Goal: Information Seeking & Learning: Compare options

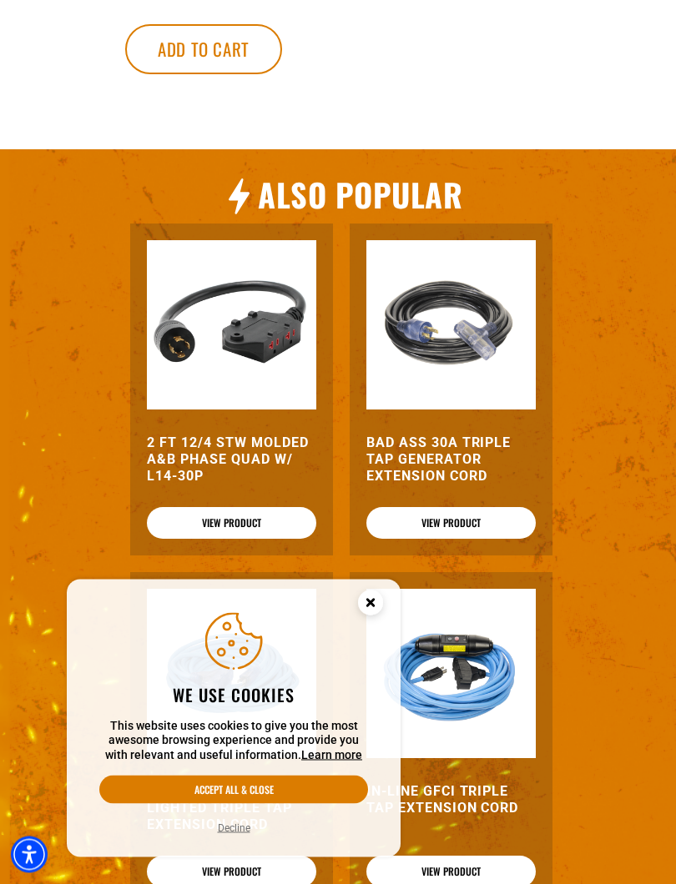
scroll to position [1255, 0]
click at [327, 789] on button "Accept all & close" at bounding box center [233, 790] width 269 height 28
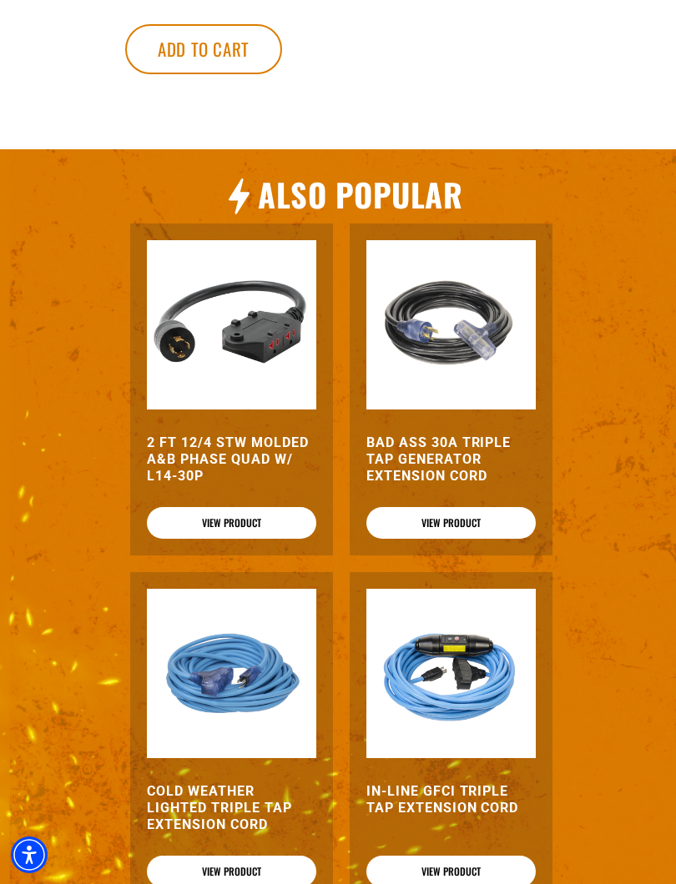
click at [593, 610] on div "2 FT 12/4 STW Molded A&B Phase Quad w/ L14-30P View Product Bad Ass 30A Triple …" at bounding box center [341, 563] width 607 height 697
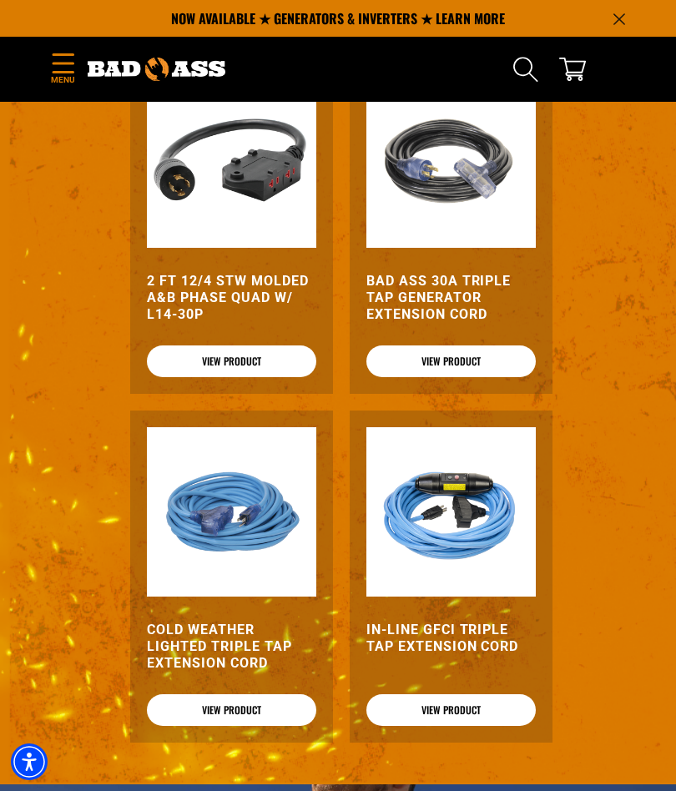
scroll to position [1415, 0]
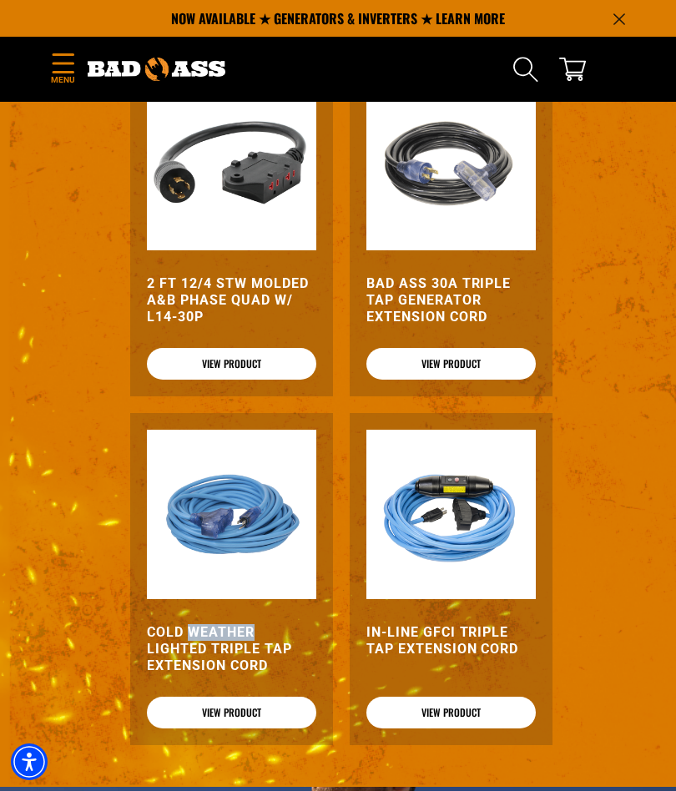
click at [259, 674] on h3 "Cold Weather Lighted Triple Tap Extension Cord" at bounding box center [231, 649] width 169 height 50
click at [257, 728] on link "View Product" at bounding box center [231, 712] width 169 height 32
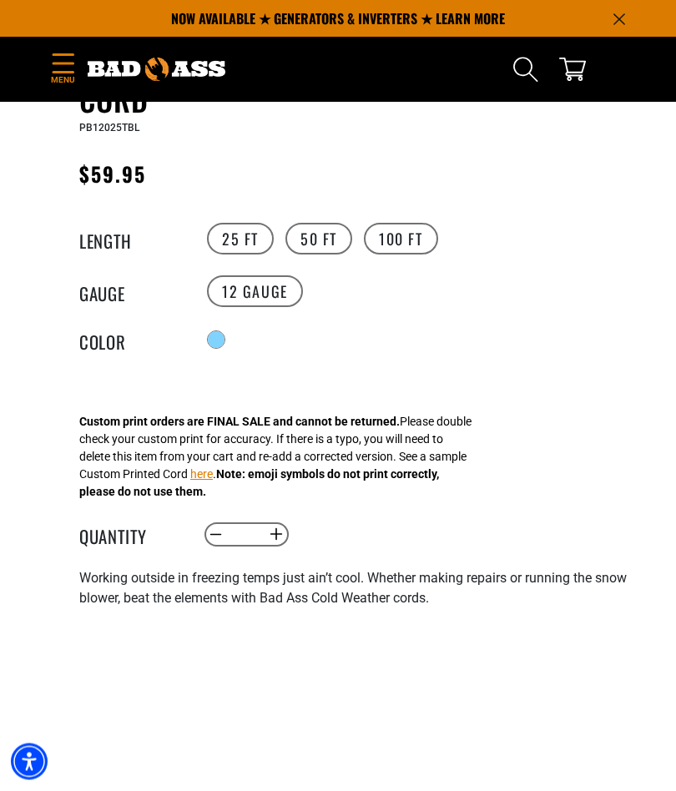
scroll to position [795, 0]
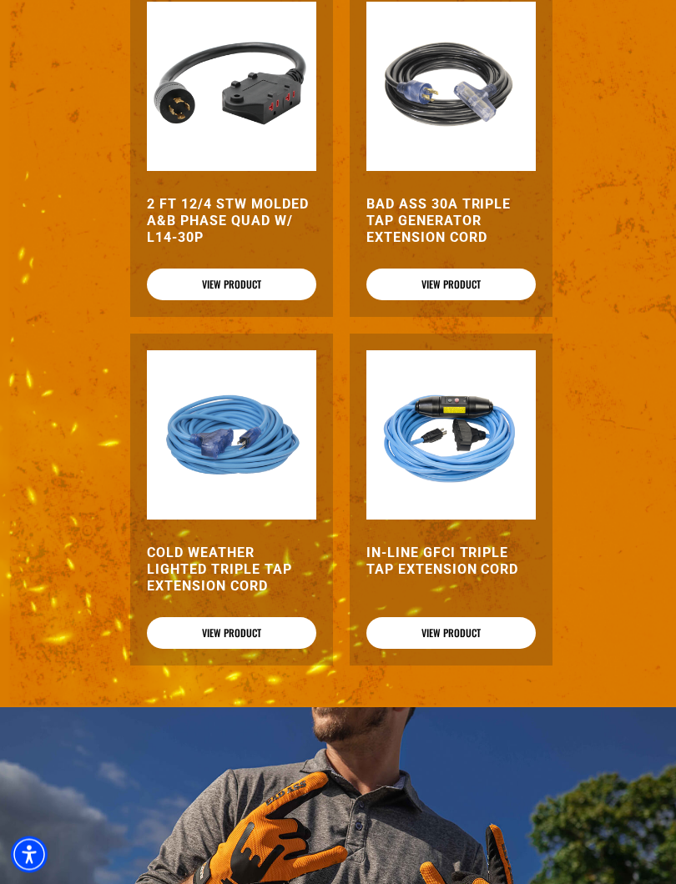
scroll to position [1502, 0]
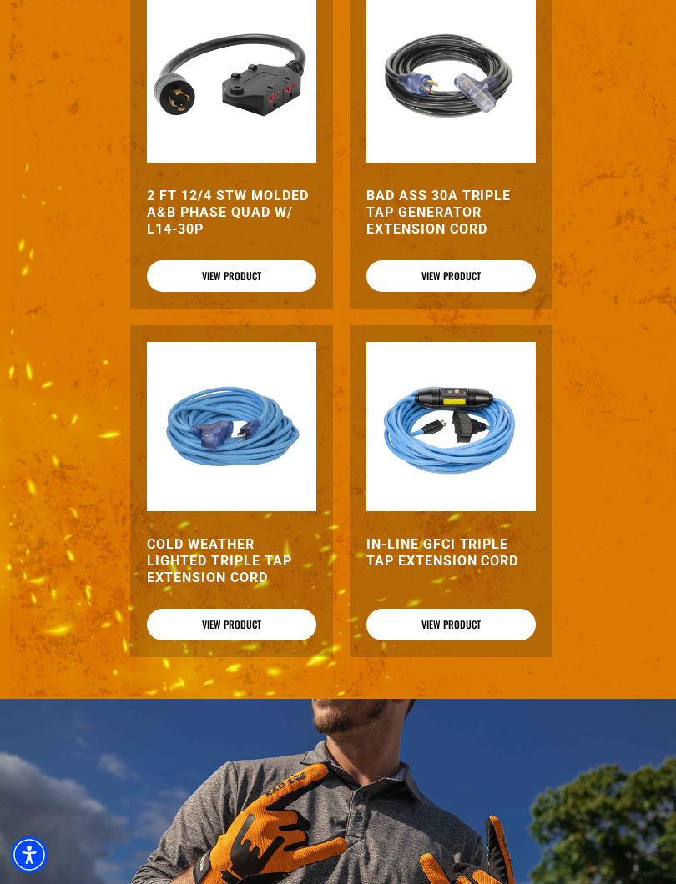
click at [513, 511] on img at bounding box center [450, 426] width 169 height 169
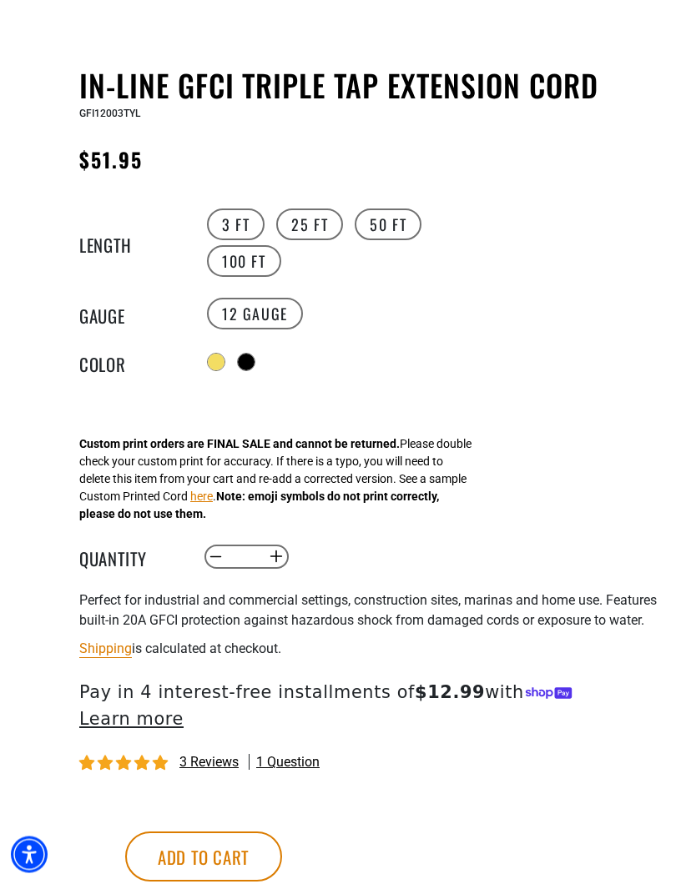
scroll to position [782, 0]
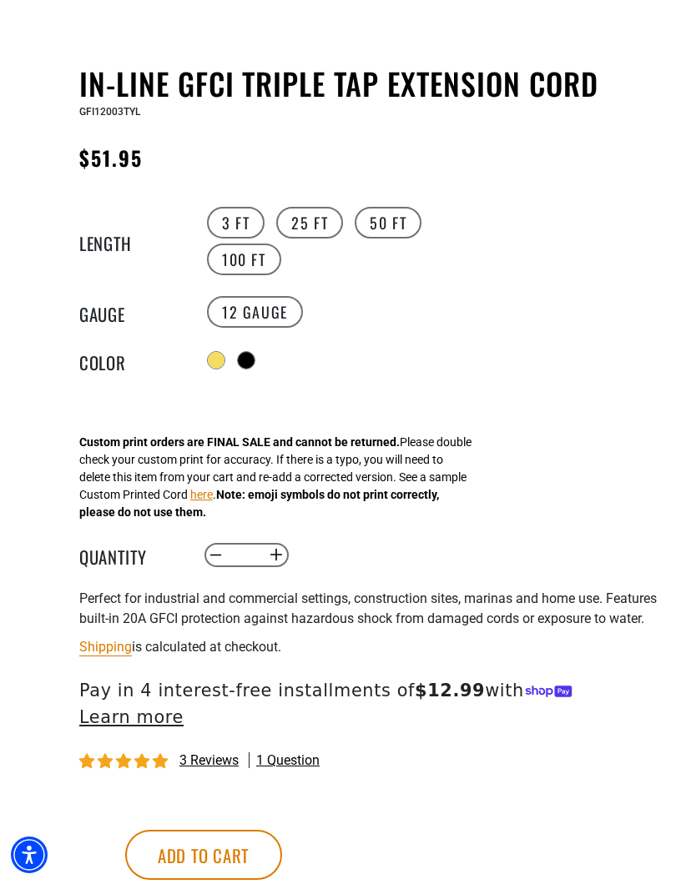
click at [8, 554] on div "In-Line GFCI Triple Tap Extension Cord In-Line GFCI Triple Tap Extension Cord G…" at bounding box center [338, 510] width 676 height 889
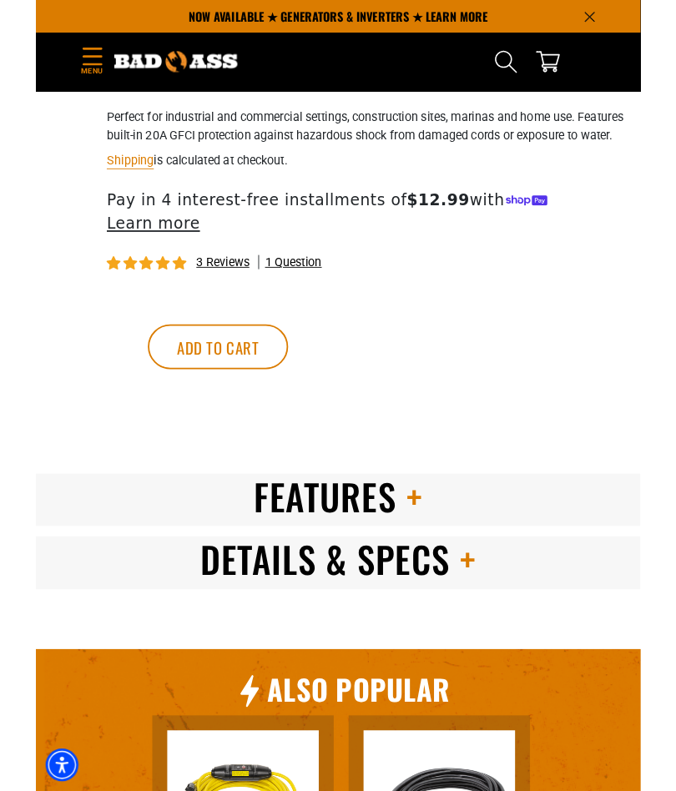
scroll to position [1249, 0]
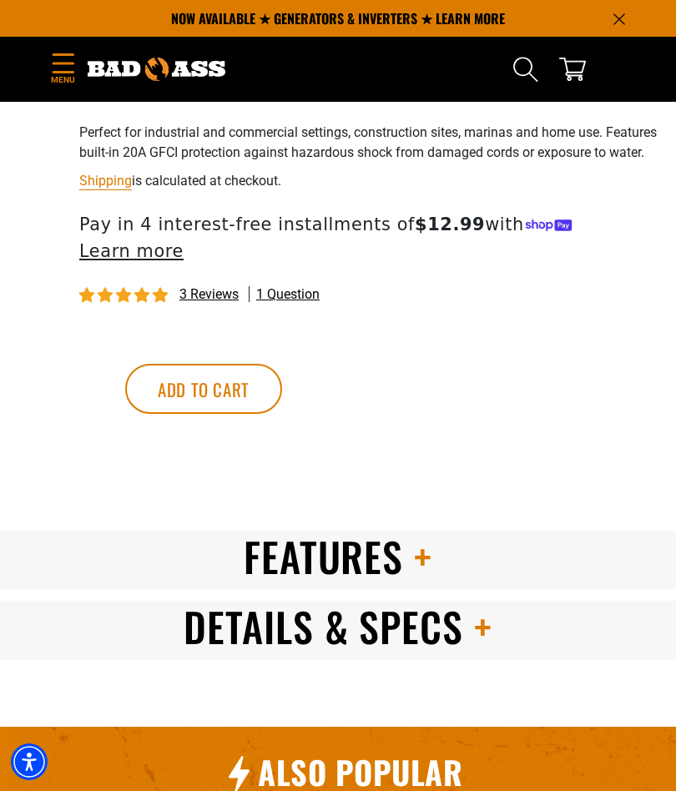
click at [216, 297] on span "3 reviews" at bounding box center [208, 294] width 59 height 16
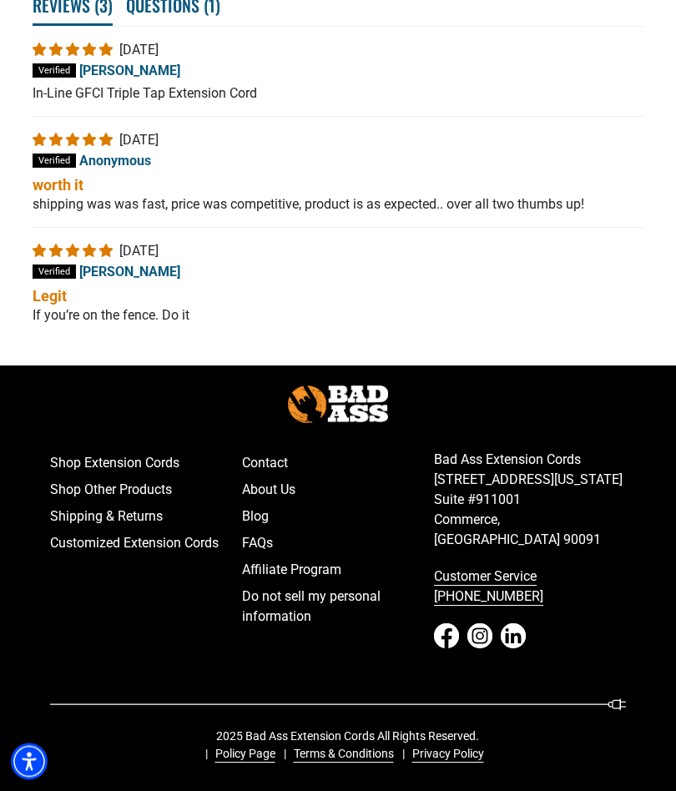
scroll to position [3421, 0]
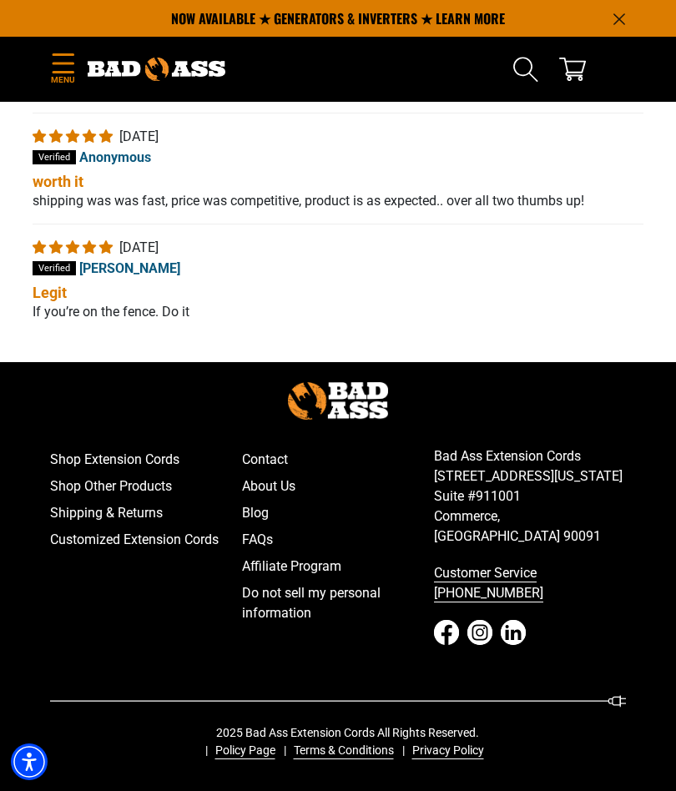
click at [42, 61] on div "Menu Home Extension Cords Extension Cords" at bounding box center [63, 69] width 50 height 39
click at [46, 54] on div "Menu Home Extension Cords Extension Cords" at bounding box center [63, 69] width 50 height 39
click at [115, 500] on link "Shop Other Products" at bounding box center [146, 486] width 192 height 27
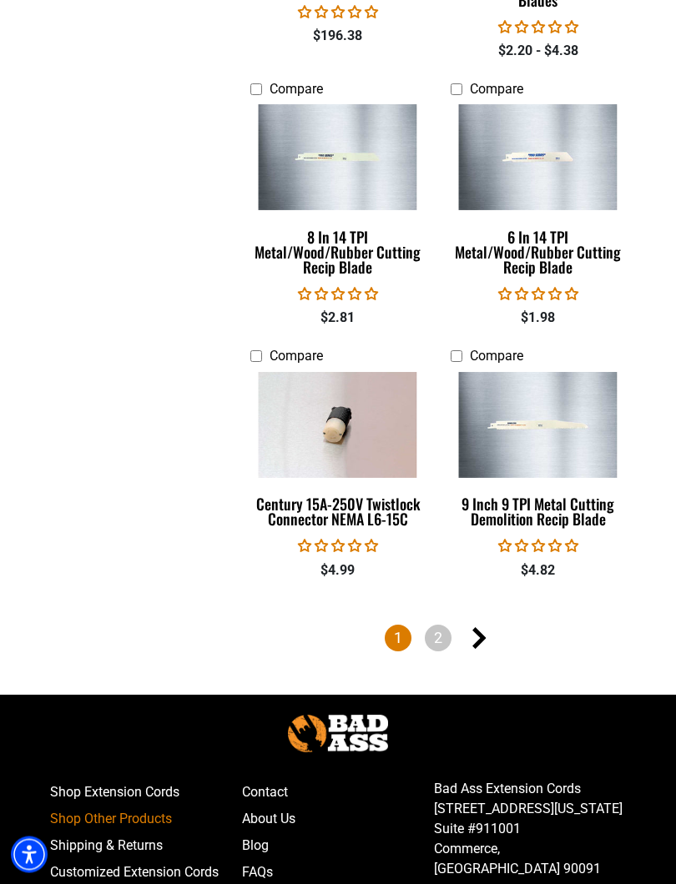
scroll to position [3719, 0]
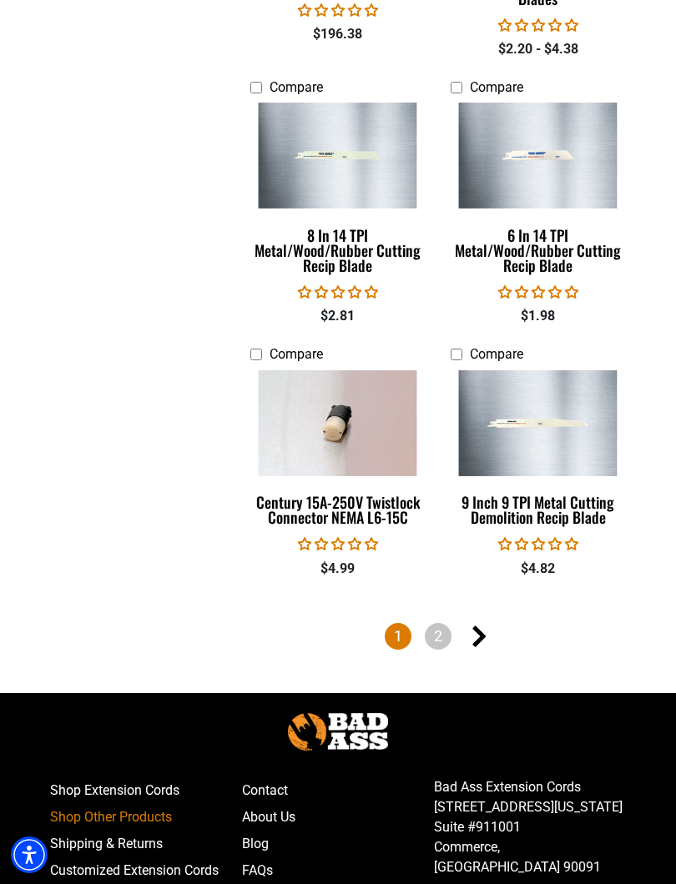
click at [484, 634] on link "Next page" at bounding box center [478, 636] width 27 height 27
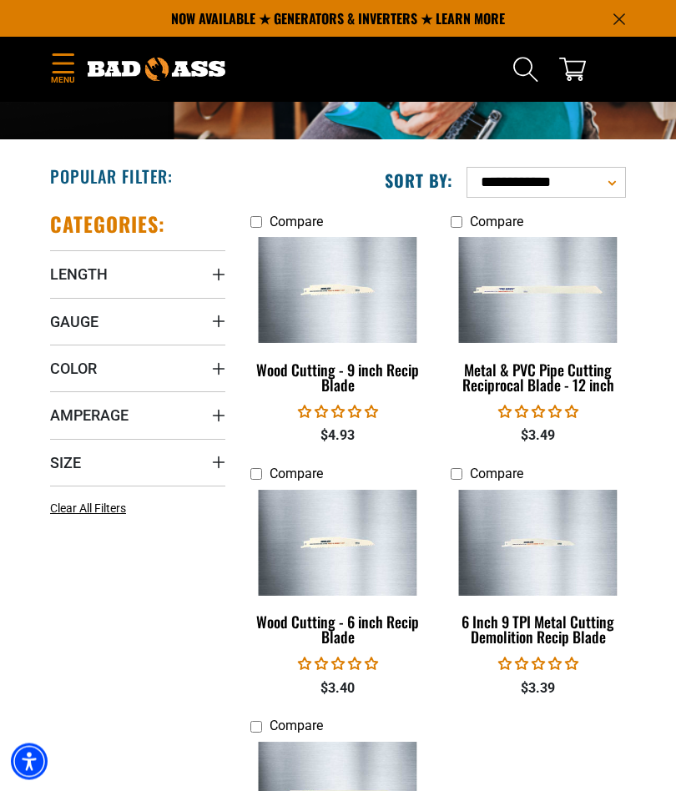
scroll to position [195, 0]
click at [46, 414] on div "Categories: Length Length 16 FT (1) 16 FT (1 product) 20 FT (1) 20 FT (1 produc…" at bounding box center [138, 639] width 200 height 882
click at [64, 418] on span "Amperage" at bounding box center [89, 414] width 78 height 19
click at [40, 450] on div "Categories: Length Length 16 FT (1) 16 FT (1 product) 20 FT (1) 20 FT (1 produc…" at bounding box center [138, 639] width 200 height 882
click at [45, 453] on div "Categories: Length Length 16 FT (1) 16 FT (1 product) 20 FT (1) 20 FT (1 produc…" at bounding box center [138, 639] width 200 height 882
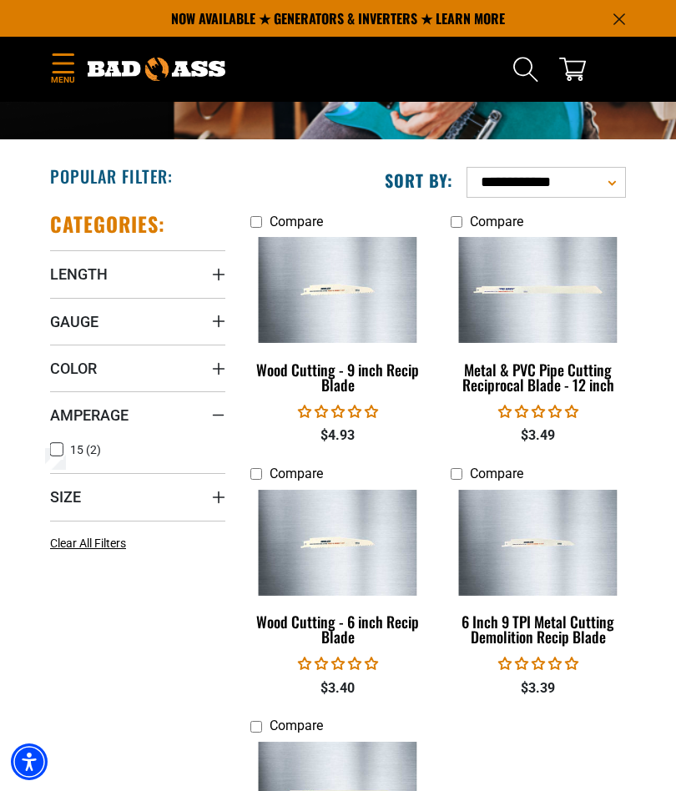
click at [51, 447] on icon at bounding box center [56, 450] width 13 height 22
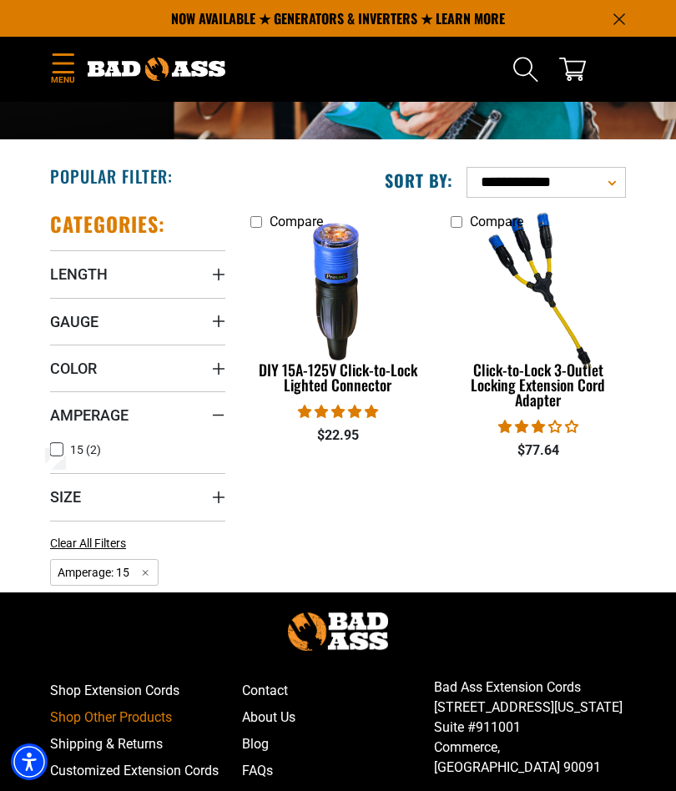
click at [68, 330] on summary "Gauge" at bounding box center [137, 321] width 175 height 47
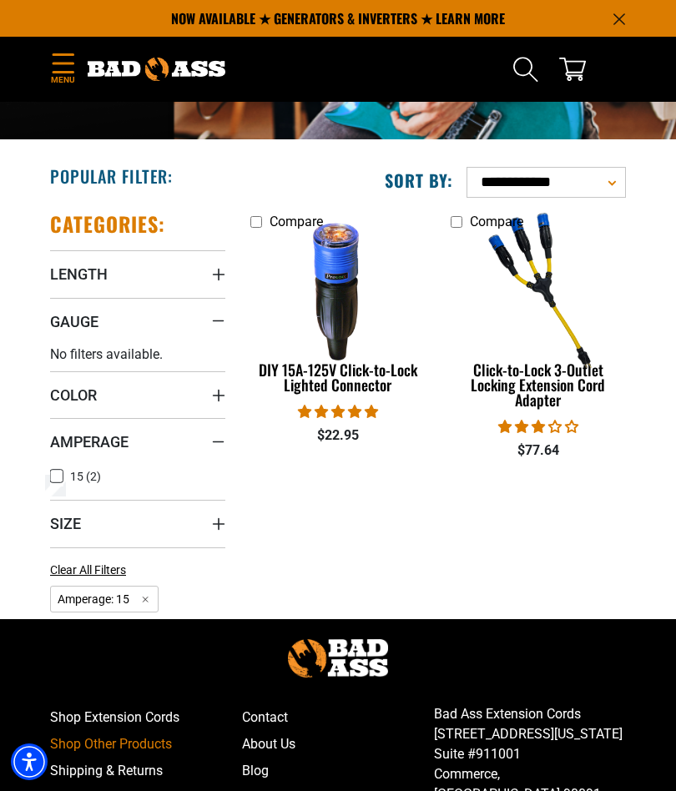
click at [58, 314] on span "Gauge" at bounding box center [74, 321] width 48 height 19
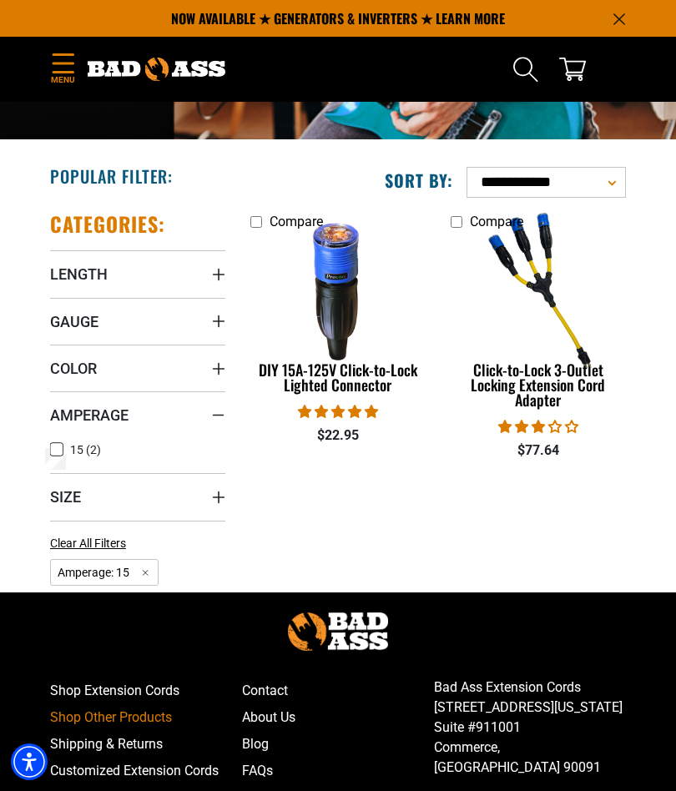
click at [62, 316] on span "Gauge" at bounding box center [74, 321] width 48 height 19
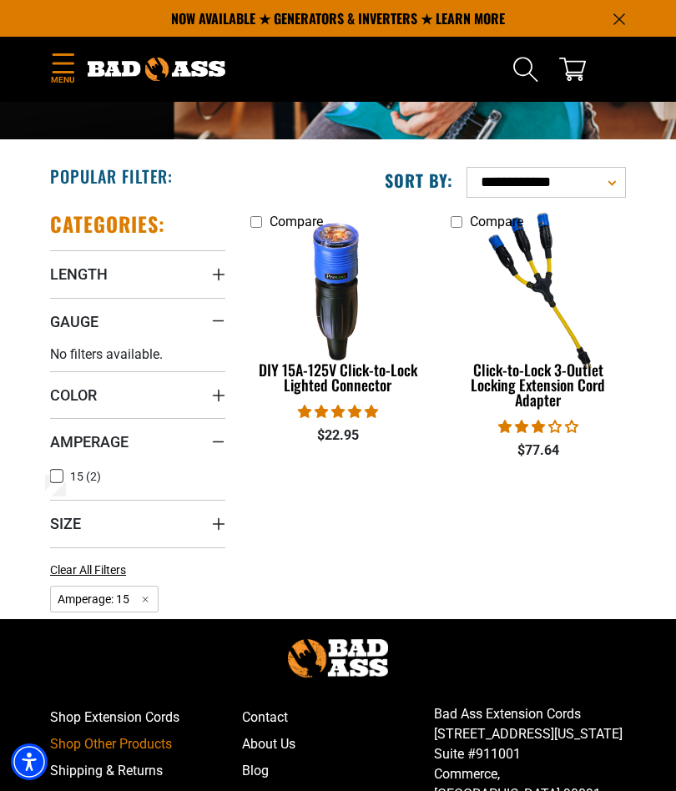
click at [47, 469] on div "Categories: Length Length Gauge Gauge" at bounding box center [138, 408] width 200 height 421
click at [50, 459] on summary "Amperage" at bounding box center [137, 441] width 175 height 47
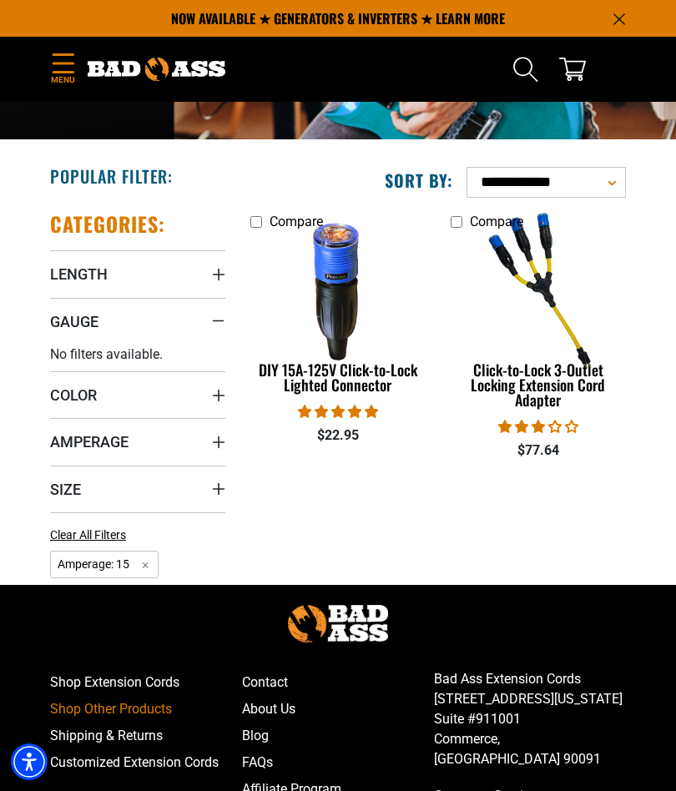
click at [50, 312] on span "Gauge" at bounding box center [74, 321] width 48 height 19
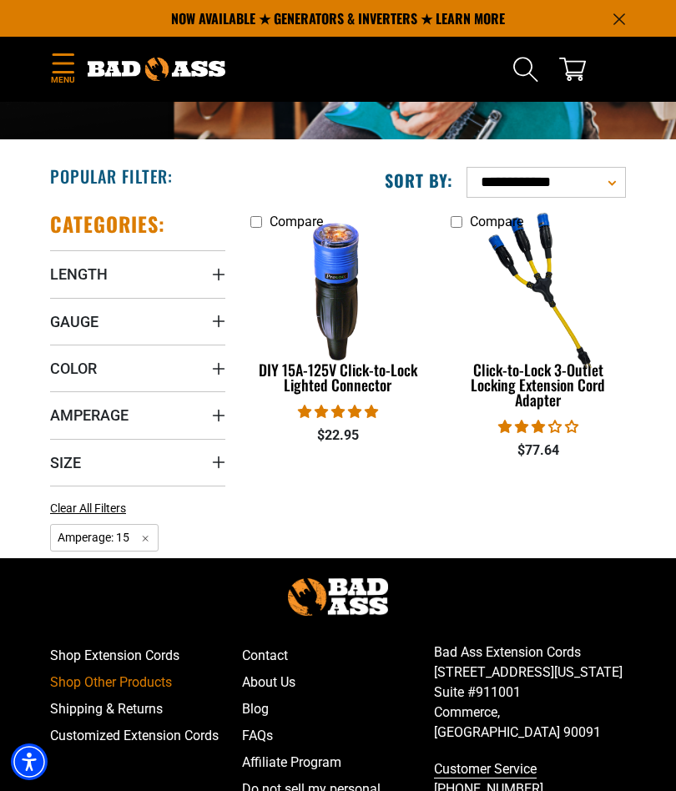
click at [56, 266] on span "Length" at bounding box center [79, 273] width 58 height 19
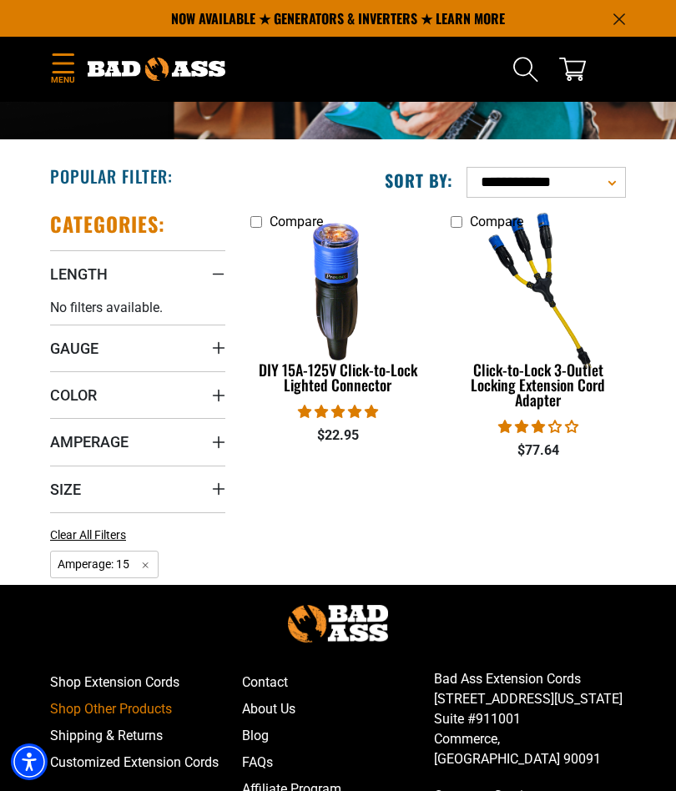
click at [35, 58] on section "Menu Home Extension Cords Extension Cords" at bounding box center [338, 69] width 676 height 65
click at [58, 66] on icon "Menu" at bounding box center [63, 63] width 27 height 20
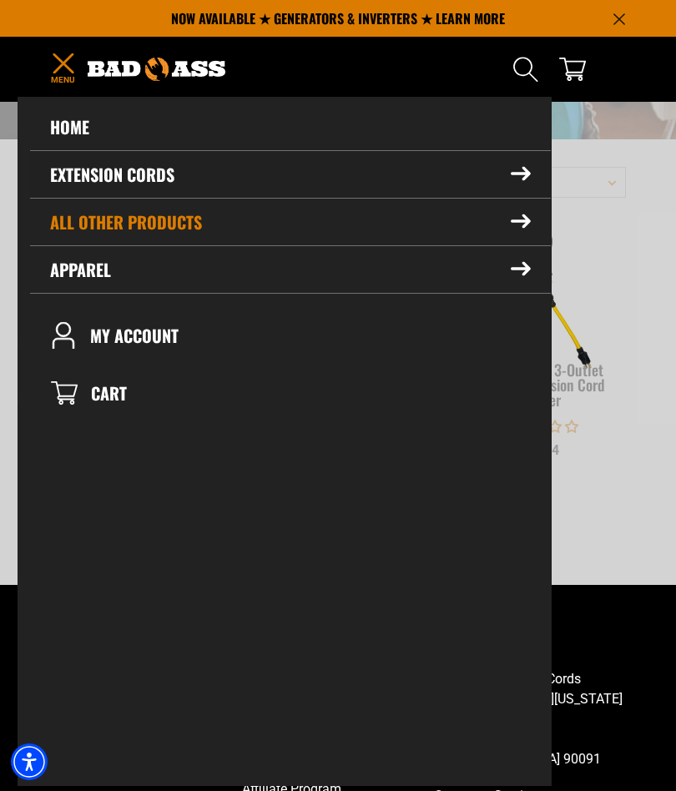
click at [84, 173] on summary "Extension Cords" at bounding box center [290, 174] width 520 height 47
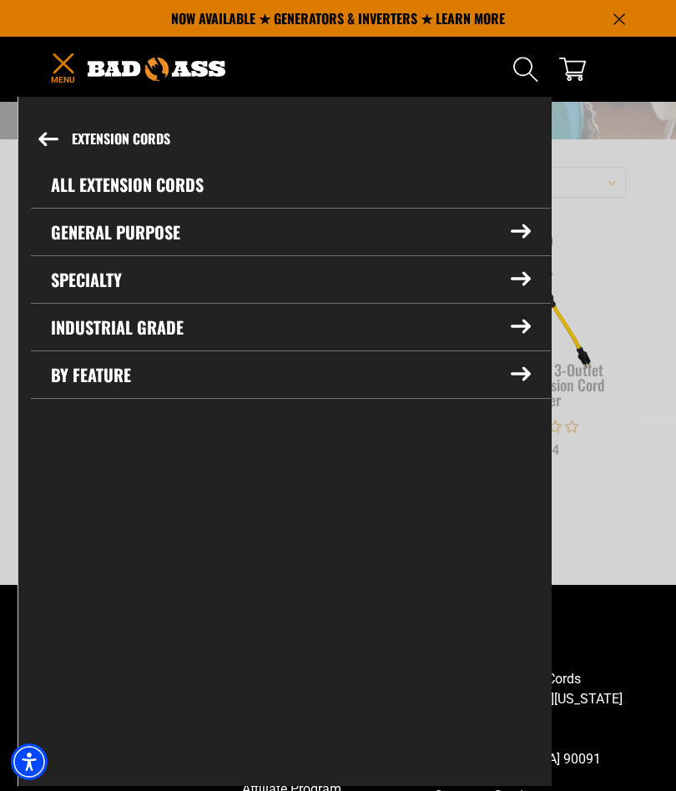
click at [91, 334] on summary "Industrial Grade" at bounding box center [291, 327] width 520 height 47
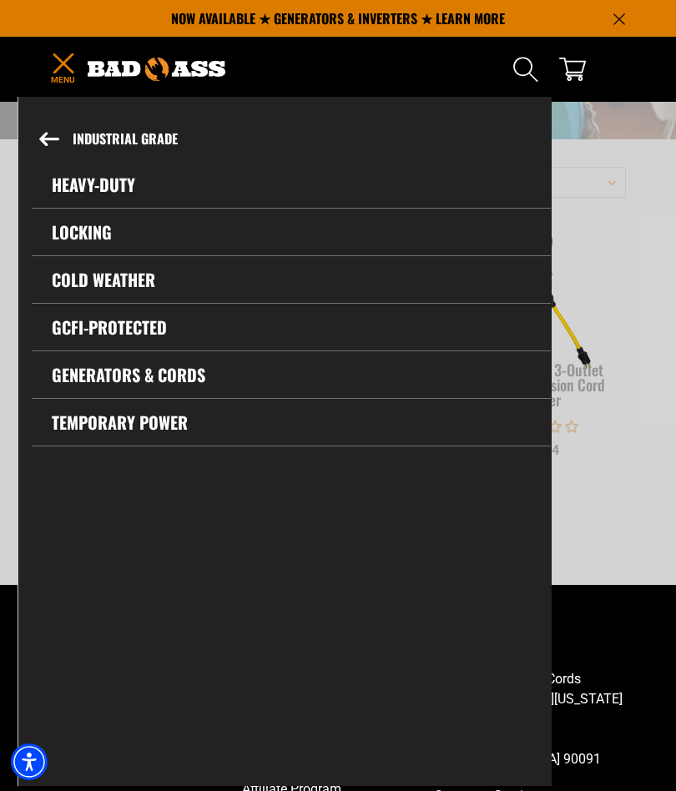
click at [87, 376] on link "Generators & Cords" at bounding box center [291, 374] width 519 height 47
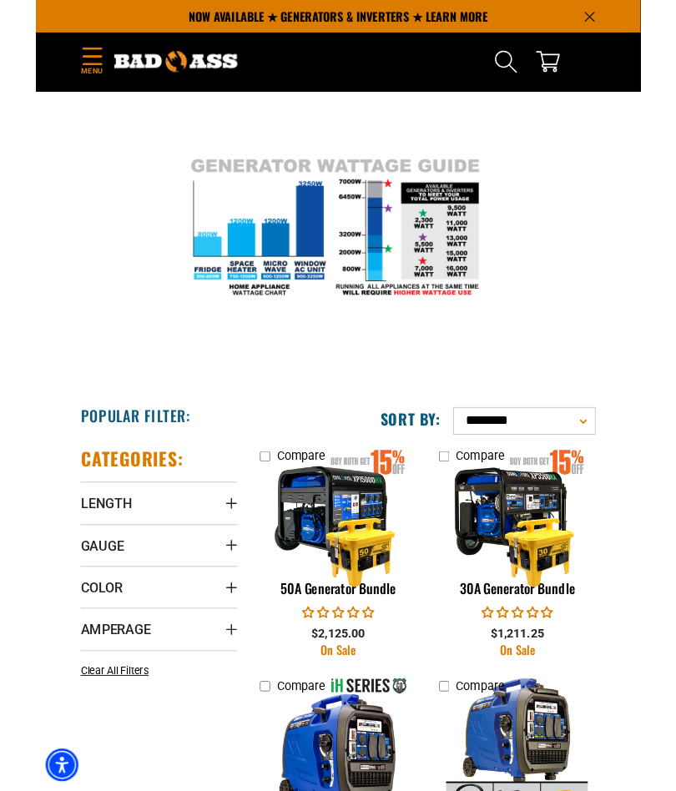
scroll to position [239, 0]
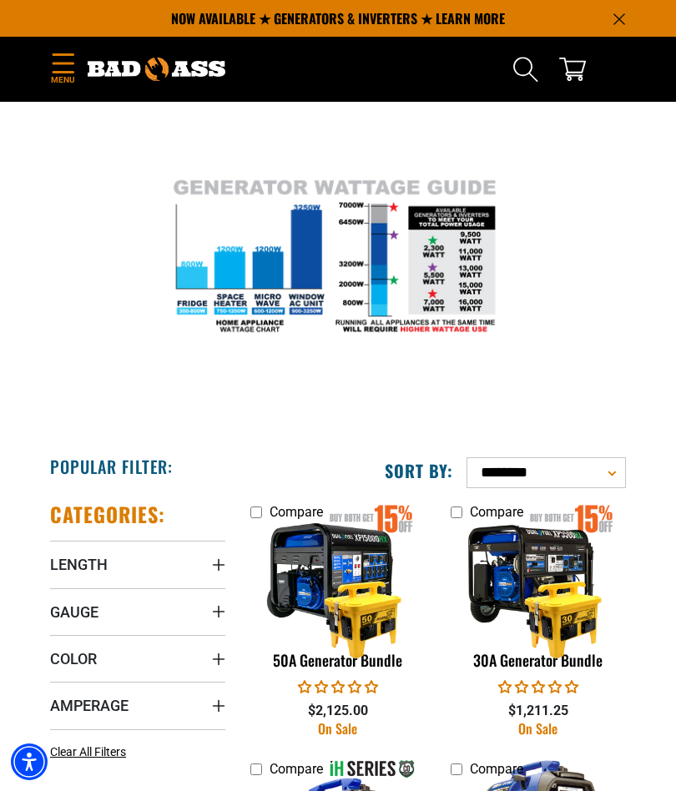
click at [69, 558] on span "Length" at bounding box center [79, 564] width 58 height 19
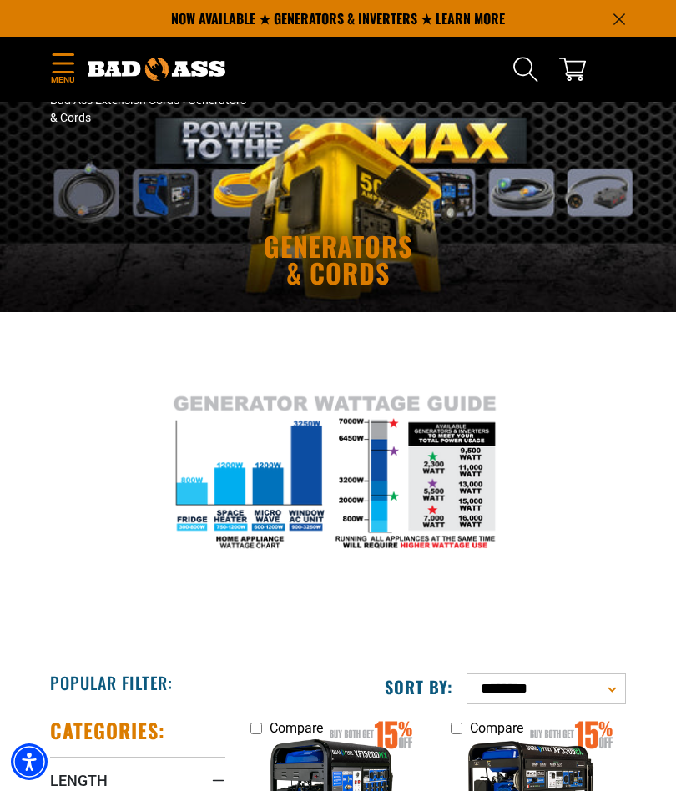
scroll to position [20, 0]
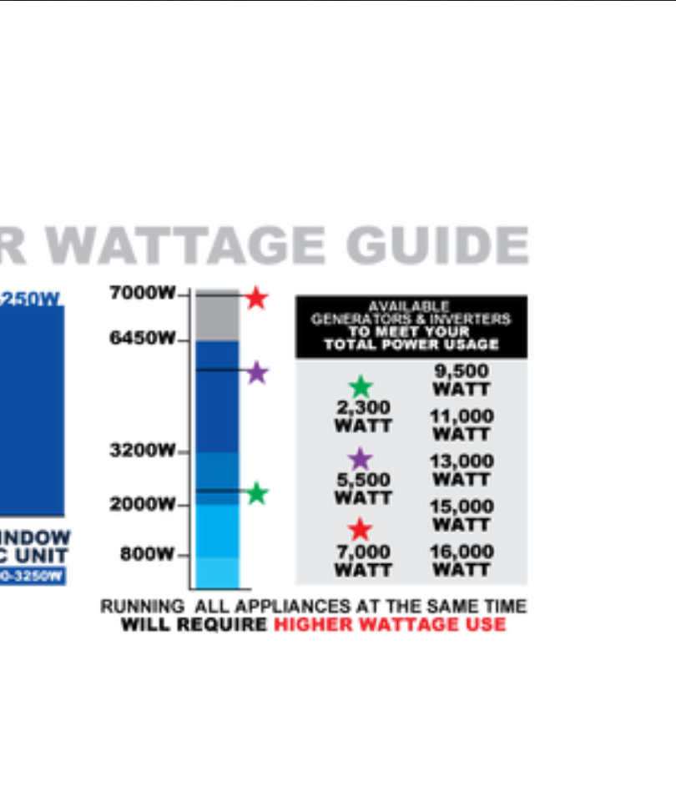
click at [199, 315] on img at bounding box center [338, 482] width 676 height 334
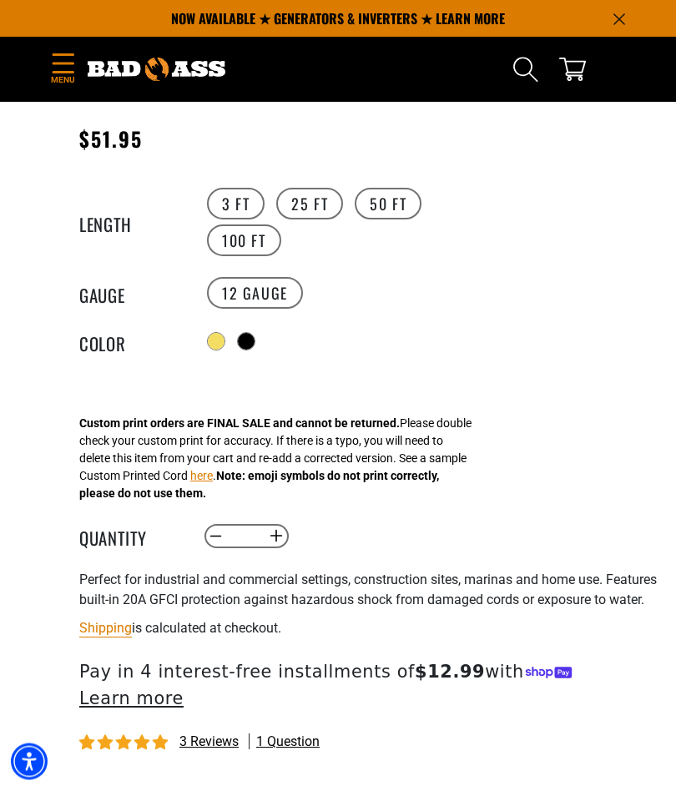
scroll to position [793, 0]
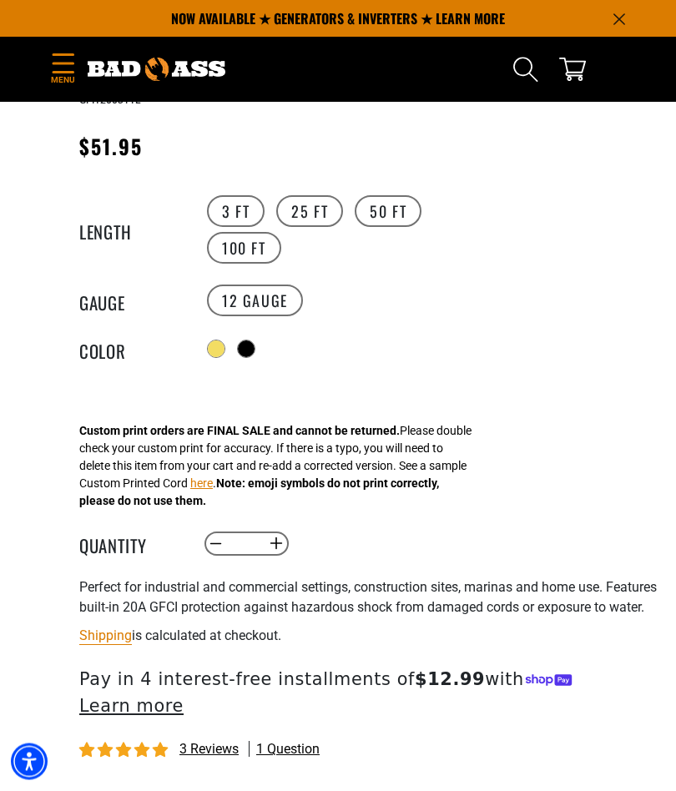
click at [312, 214] on label "25 FT" at bounding box center [309, 212] width 67 height 32
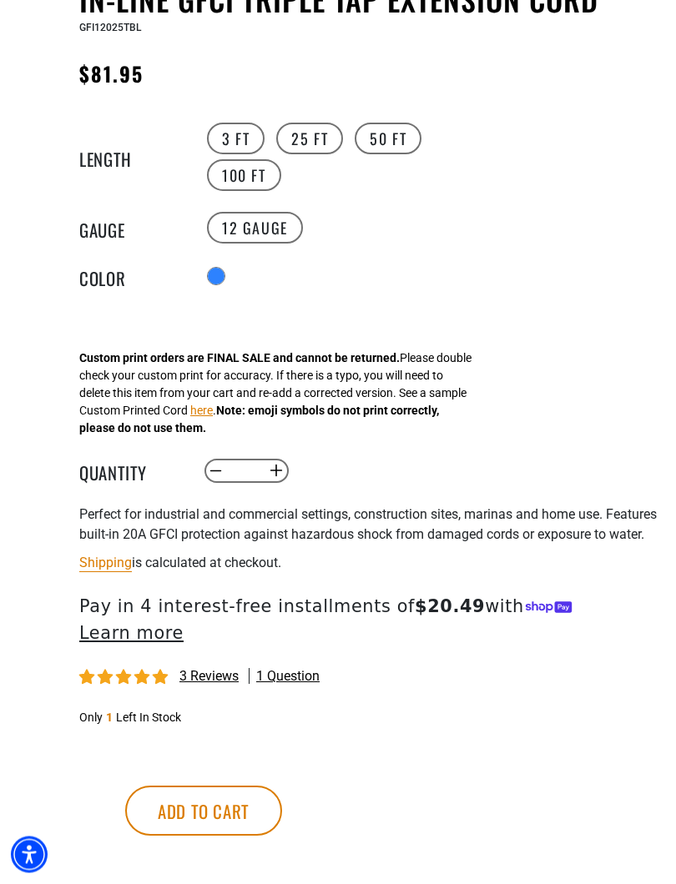
scroll to position [867, 0]
click at [246, 137] on label "3 FT" at bounding box center [236, 139] width 58 height 32
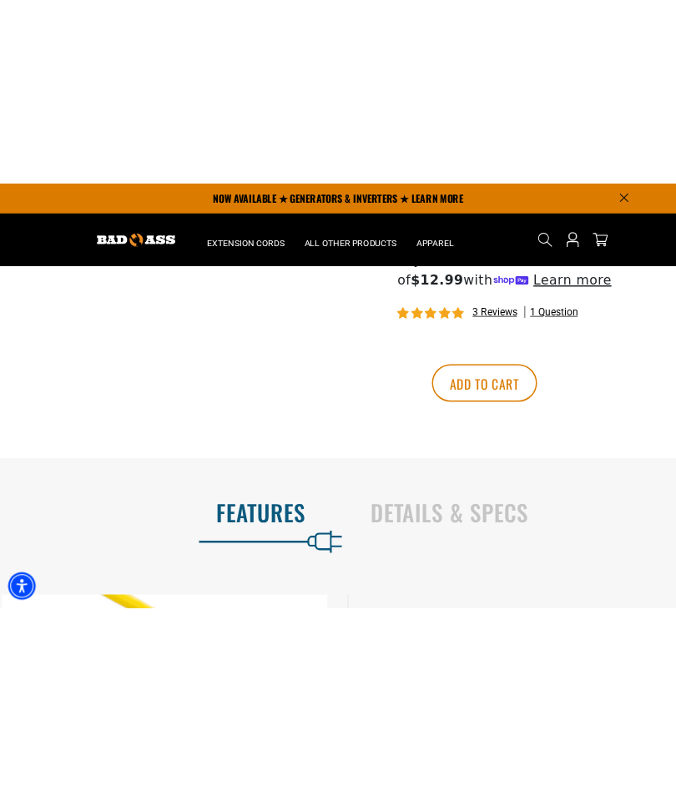
scroll to position [777, 0]
